Goal: Task Accomplishment & Management: Use online tool/utility

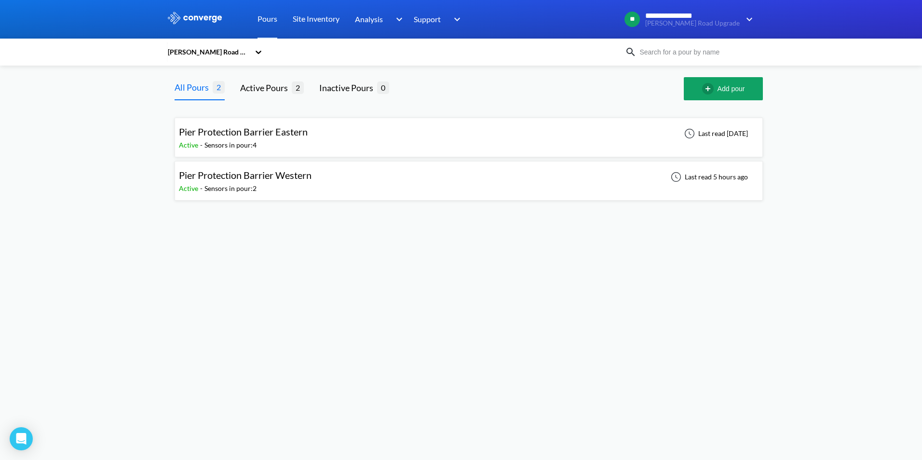
click at [323, 173] on div "Pier Protection Barrier Western Active - Sensors in pour: 2 Last read 5 hours a…" at bounding box center [469, 180] width 580 height 31
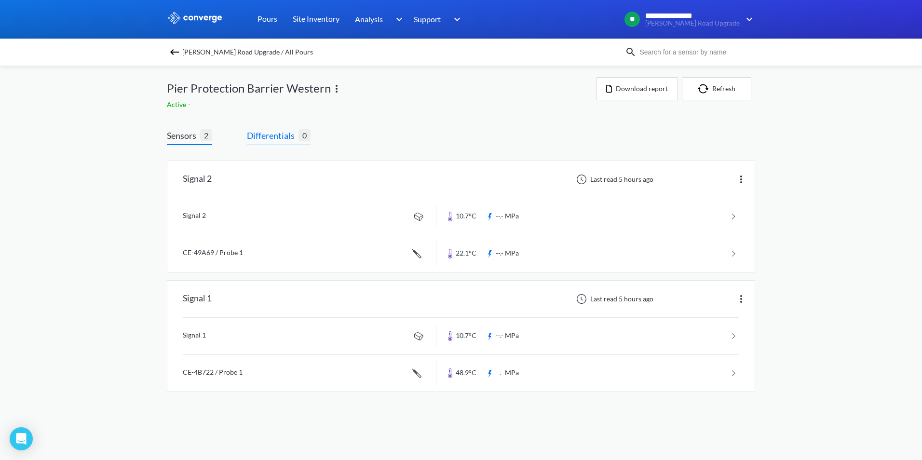
click at [278, 130] on span "Differentials" at bounding box center [273, 136] width 52 height 14
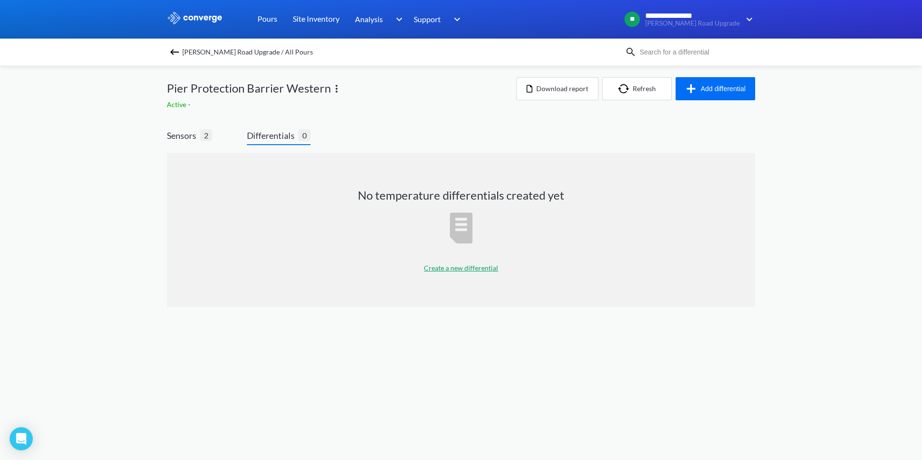
click at [466, 273] on div "Create a new differential" at bounding box center [461, 268] width 74 height 24
click at [470, 267] on p "Create a new differential" at bounding box center [461, 268] width 74 height 11
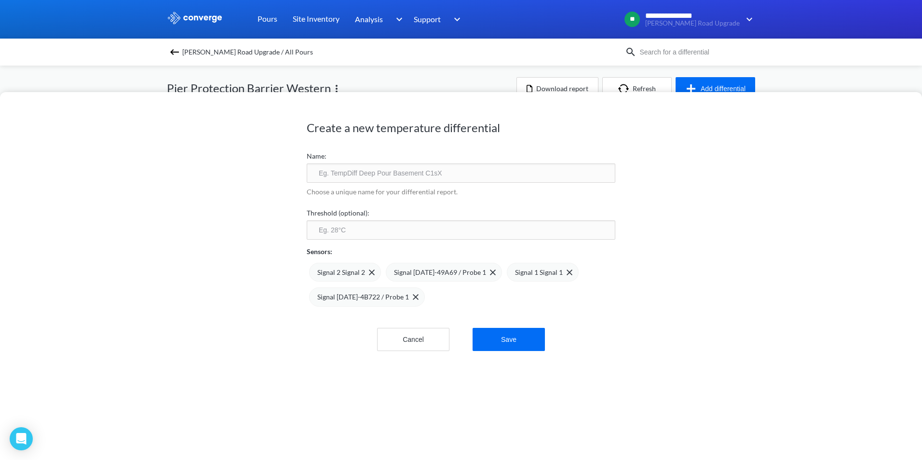
click at [377, 174] on input "text" at bounding box center [461, 173] width 309 height 19
type input "T"
type input "Differential"
click at [396, 230] on input "number" at bounding box center [461, 229] width 309 height 19
type input "20"
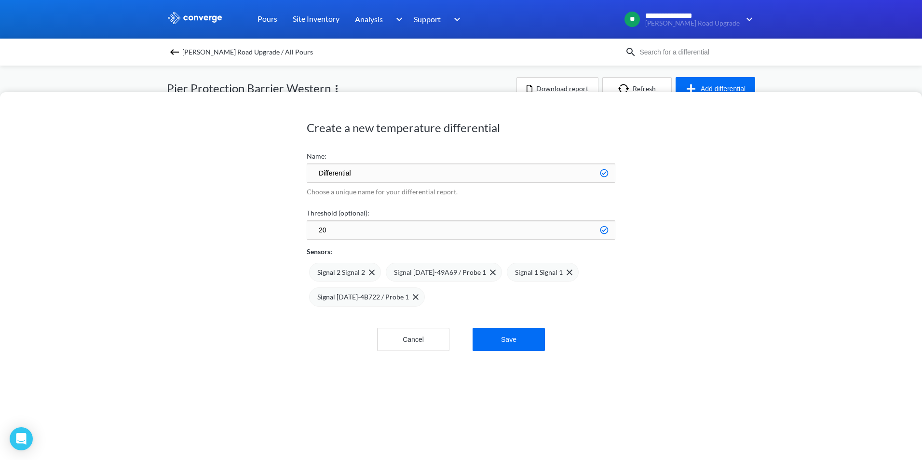
click at [668, 302] on div "Create a new temperature differential Name: Differential Choose a unique name f…" at bounding box center [461, 276] width 922 height 368
click at [357, 301] on span "Signal [DATE]-4B722 / Probe 1" at bounding box center [363, 297] width 92 height 11
click at [433, 343] on button "Cancel" at bounding box center [413, 341] width 72 height 23
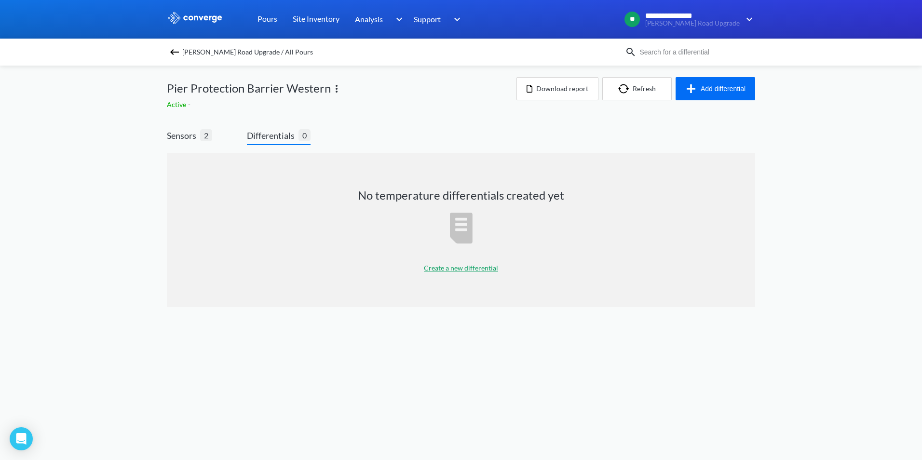
click at [468, 269] on p "Create a new differential" at bounding box center [461, 268] width 74 height 11
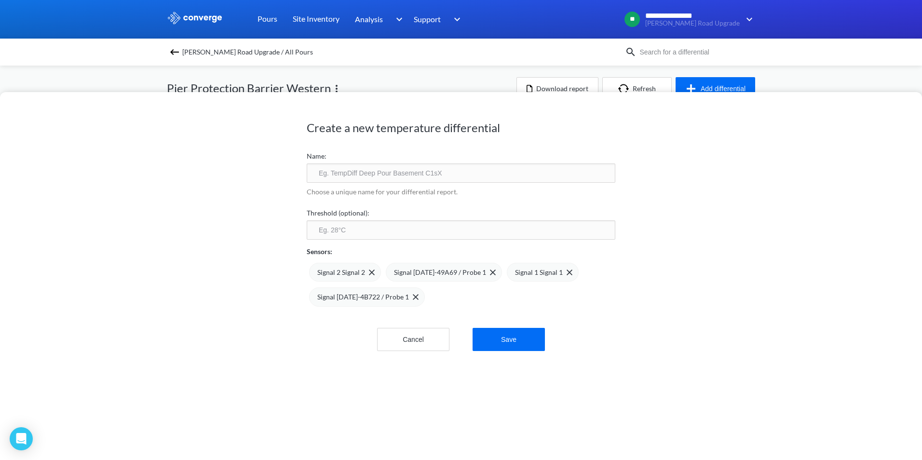
click at [373, 168] on input "text" at bounding box center [461, 173] width 309 height 19
type input "Differential"
type input "20"
click at [369, 271] on img at bounding box center [372, 273] width 6 height 6
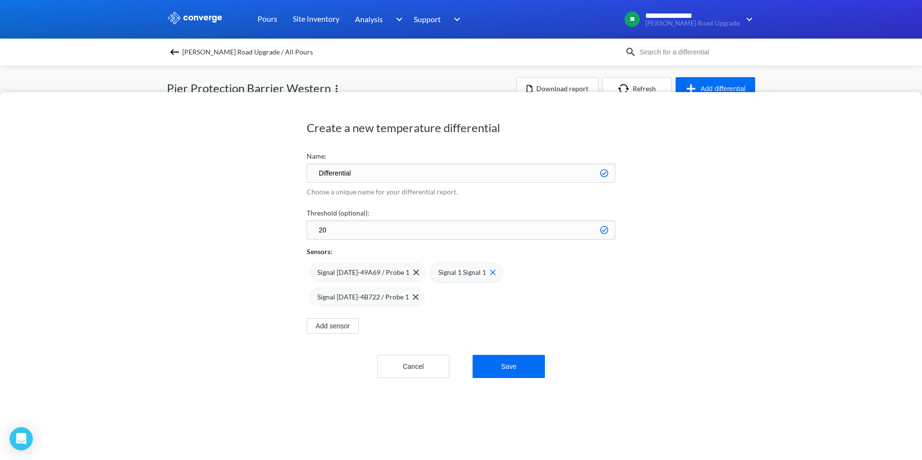
click at [490, 273] on img at bounding box center [493, 273] width 6 height 6
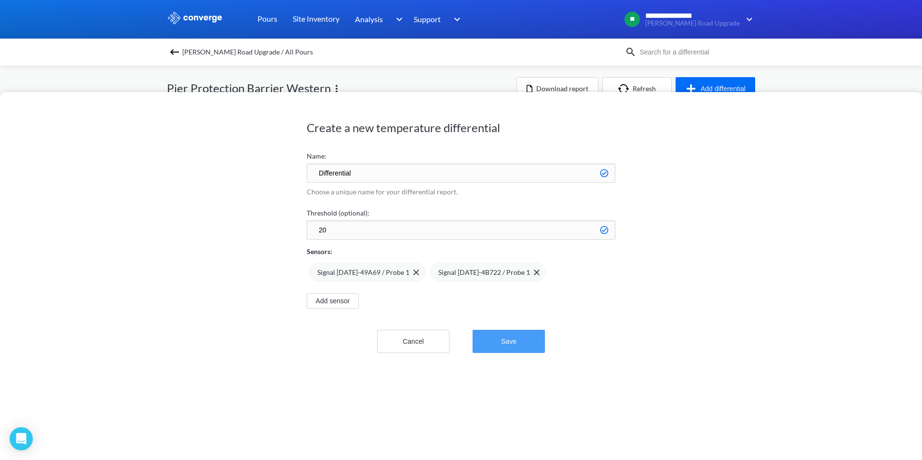
click at [503, 343] on button "Save" at bounding box center [509, 341] width 72 height 23
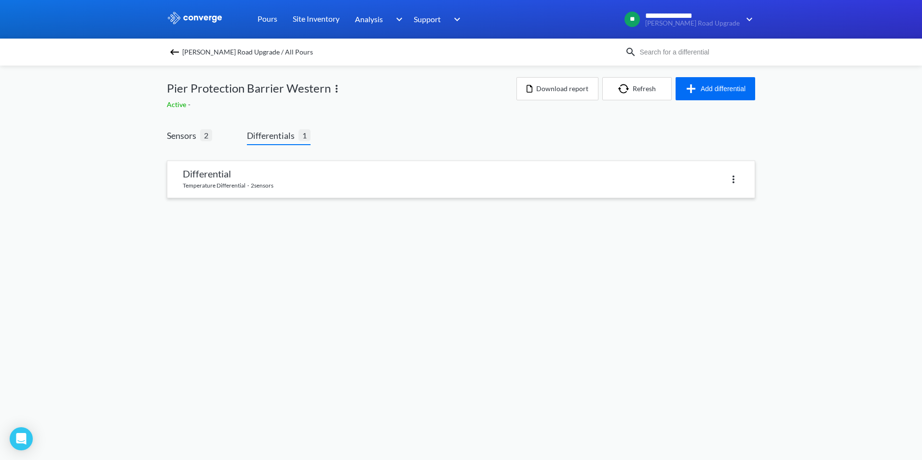
click at [287, 179] on link at bounding box center [461, 179] width 588 height 37
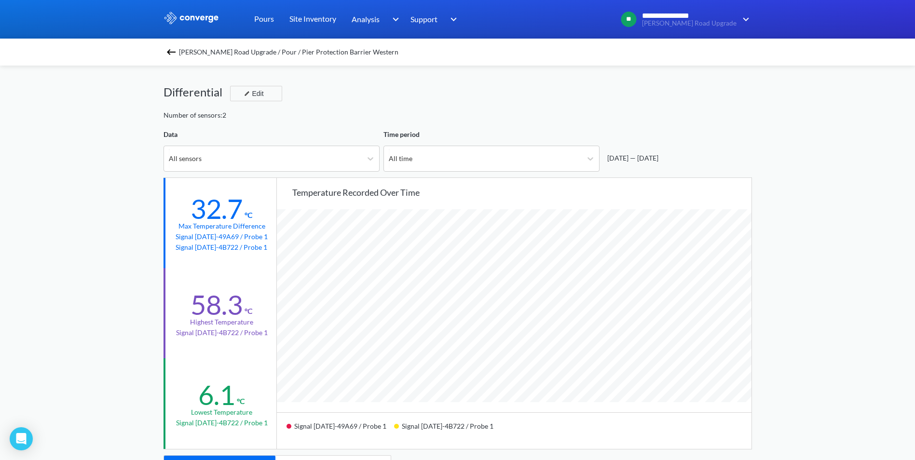
scroll to position [808, 915]
drag, startPoint x: 193, startPoint y: 210, endPoint x: 267, endPoint y: 209, distance: 73.3
click at [267, 209] on div "32.7 °C Max temperature difference Signal [DATE]-49A69 / Probe 1 Signal [DATE]-…" at bounding box center [221, 223] width 115 height 90
click at [879, 272] on div "**********" at bounding box center [457, 404] width 915 height 808
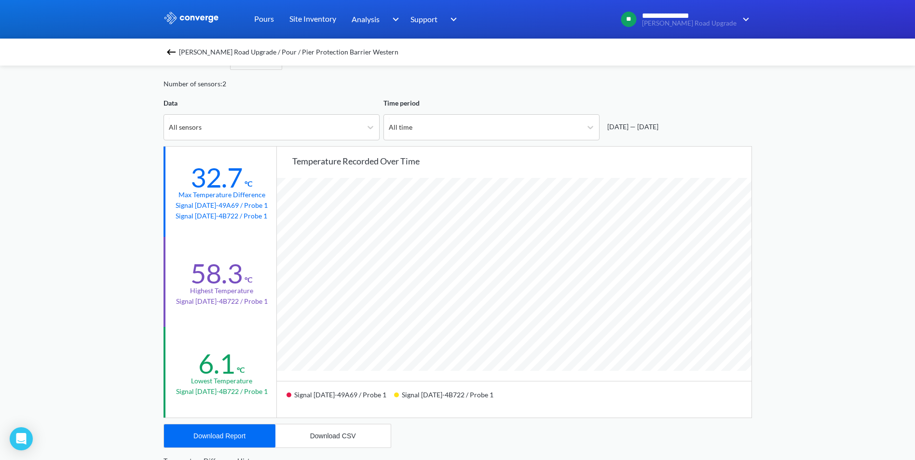
scroll to position [48, 0]
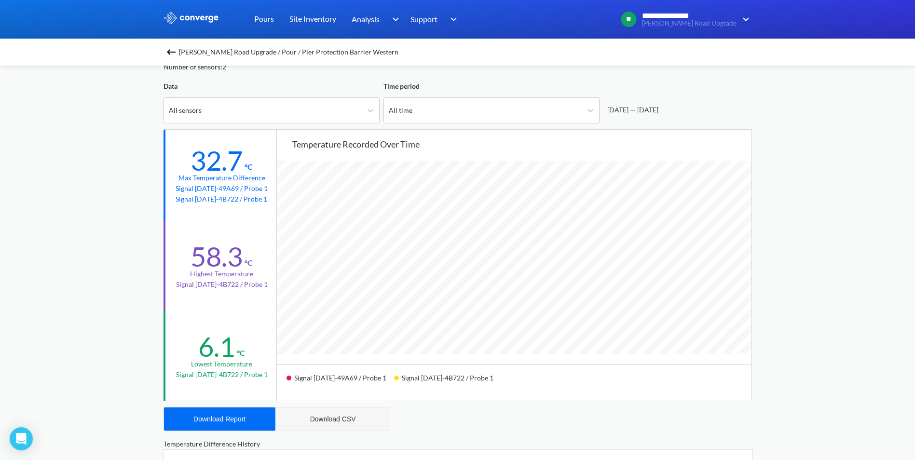
click at [360, 424] on button "Download CSV" at bounding box center [332, 419] width 115 height 23
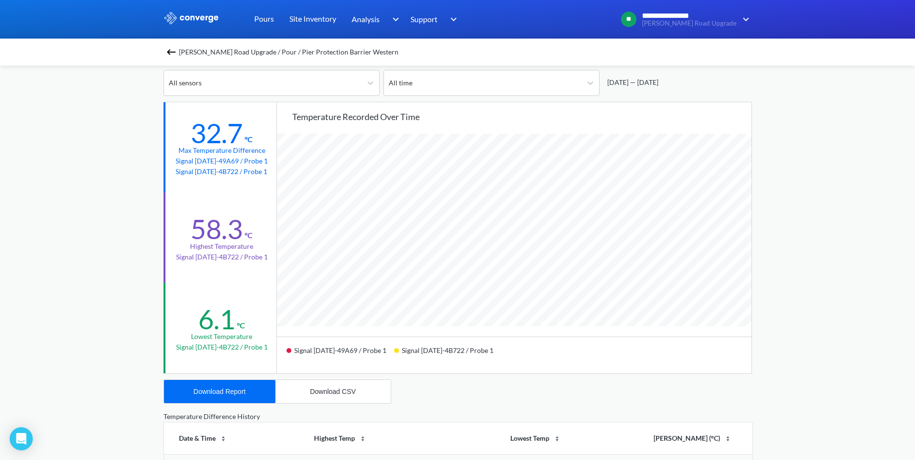
scroll to position [193, 0]
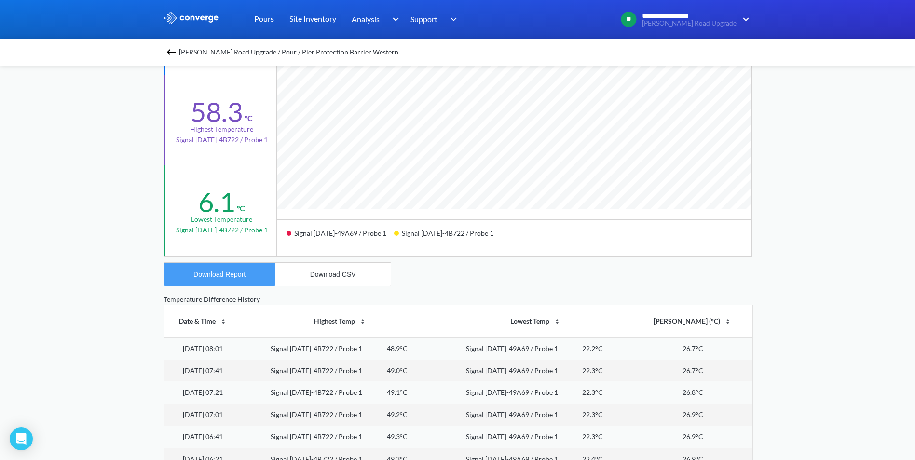
click at [246, 272] on button "Download Report" at bounding box center [219, 274] width 111 height 23
click at [176, 49] on img at bounding box center [171, 52] width 12 height 12
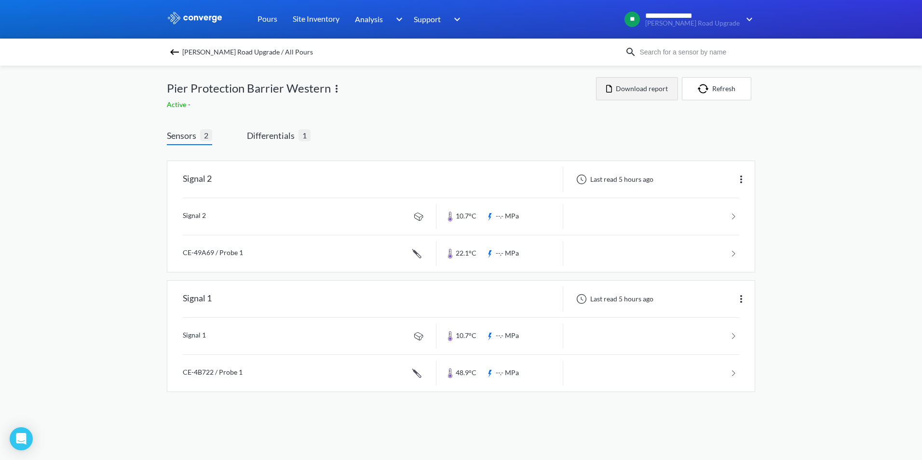
click at [642, 92] on button "Download report" at bounding box center [637, 88] width 82 height 23
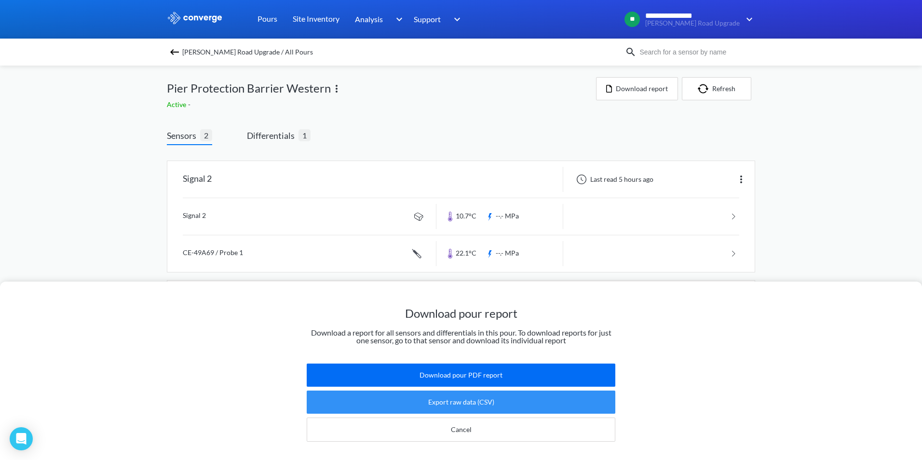
click at [528, 396] on button "Export raw data (CSV)" at bounding box center [461, 402] width 309 height 23
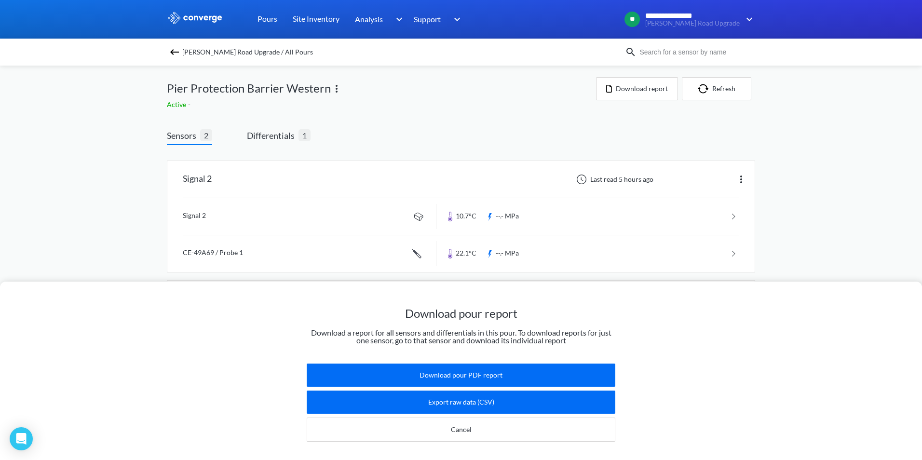
drag, startPoint x: 813, startPoint y: 0, endPoint x: 750, endPoint y: 427, distance: 432.0
click at [750, 427] on div "Download pour report Download a report for all sensors and differentials in thi…" at bounding box center [461, 371] width 922 height 178
